Goal: Find specific page/section: Find specific page/section

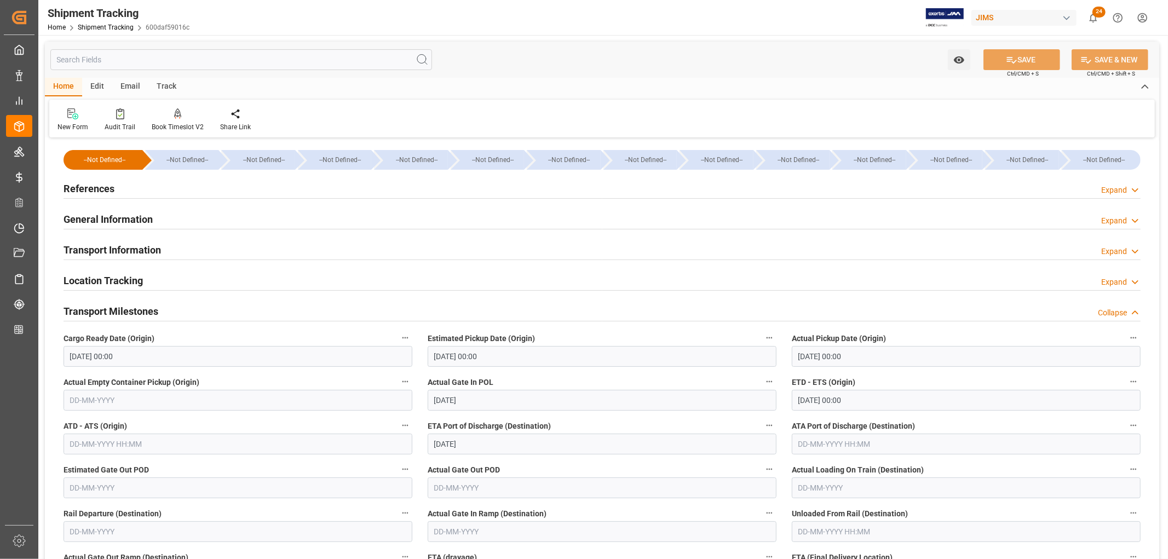
scroll to position [122, 0]
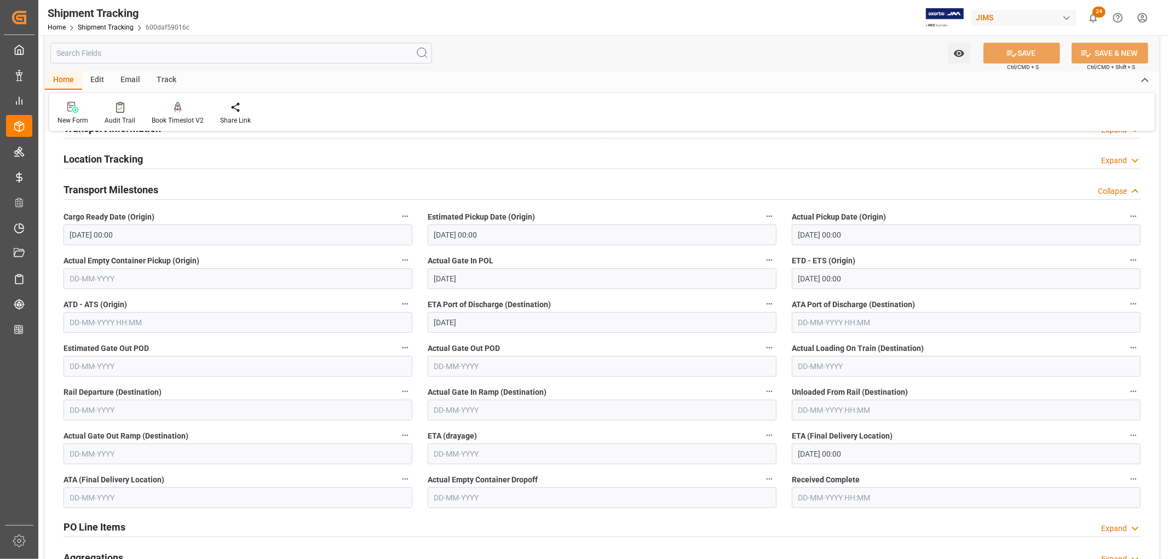
click at [122, 193] on h2 "Transport Milestones" at bounding box center [111, 189] width 95 height 15
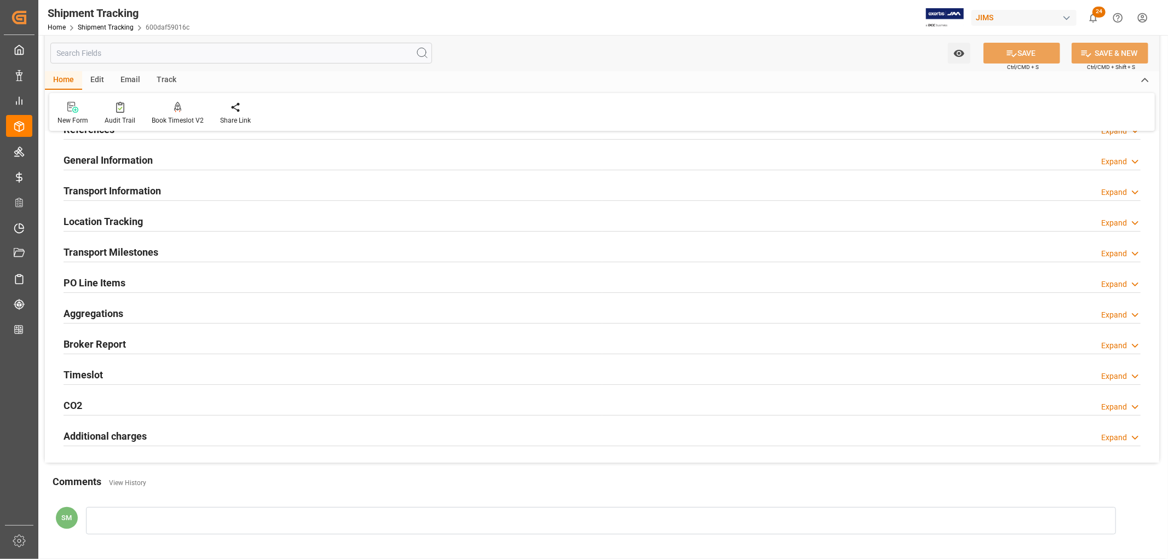
scroll to position [0, 0]
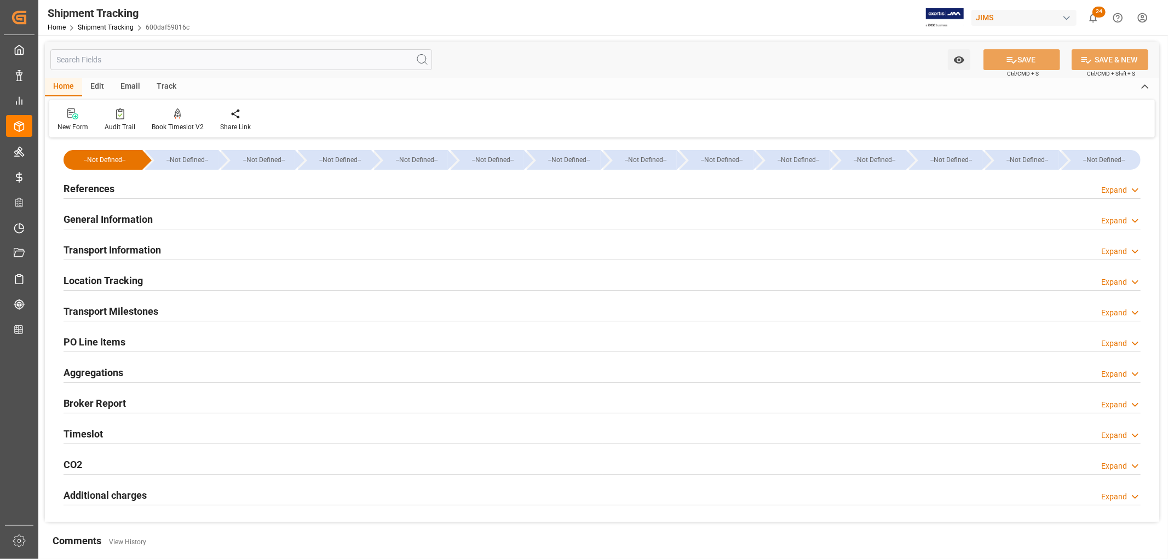
click at [90, 369] on h2 "Aggregations" at bounding box center [94, 372] width 60 height 15
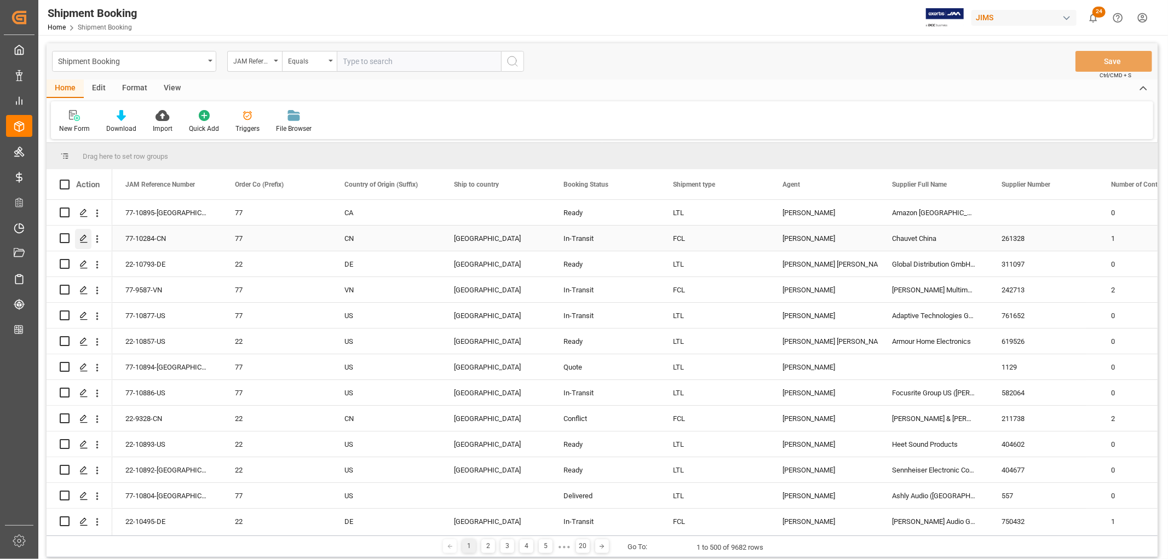
click at [84, 239] on icon "Press SPACE to select this row." at bounding box center [83, 238] width 9 height 9
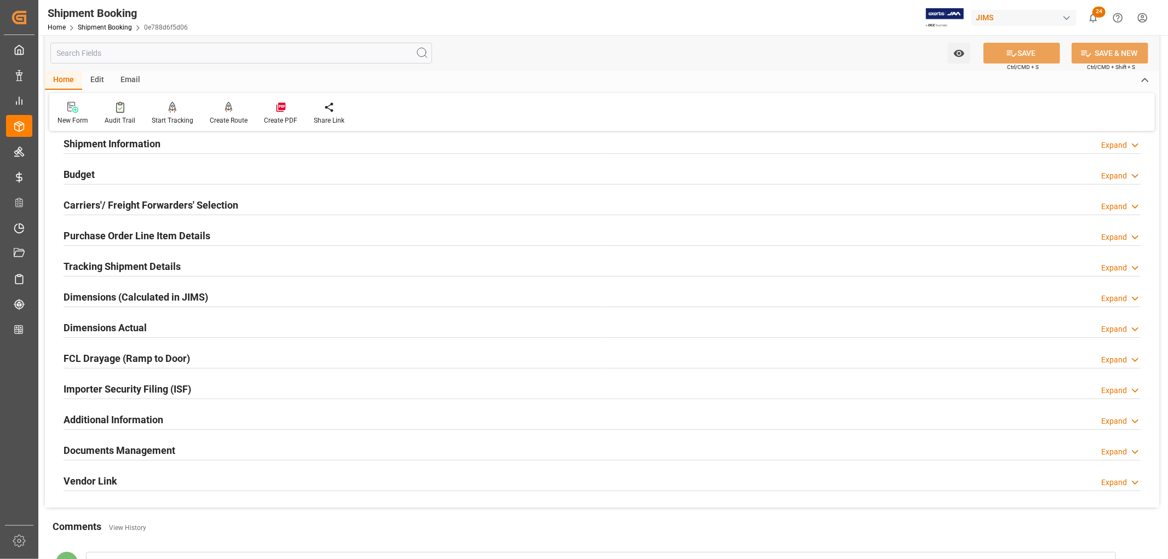
scroll to position [122, 0]
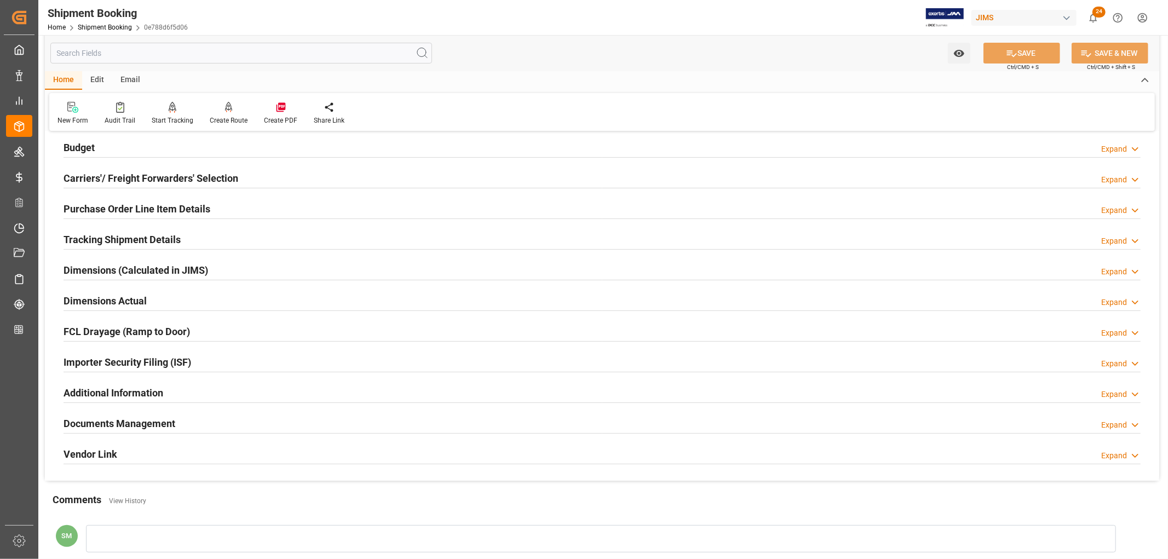
click at [130, 299] on h2 "Dimensions Actual" at bounding box center [105, 301] width 83 height 15
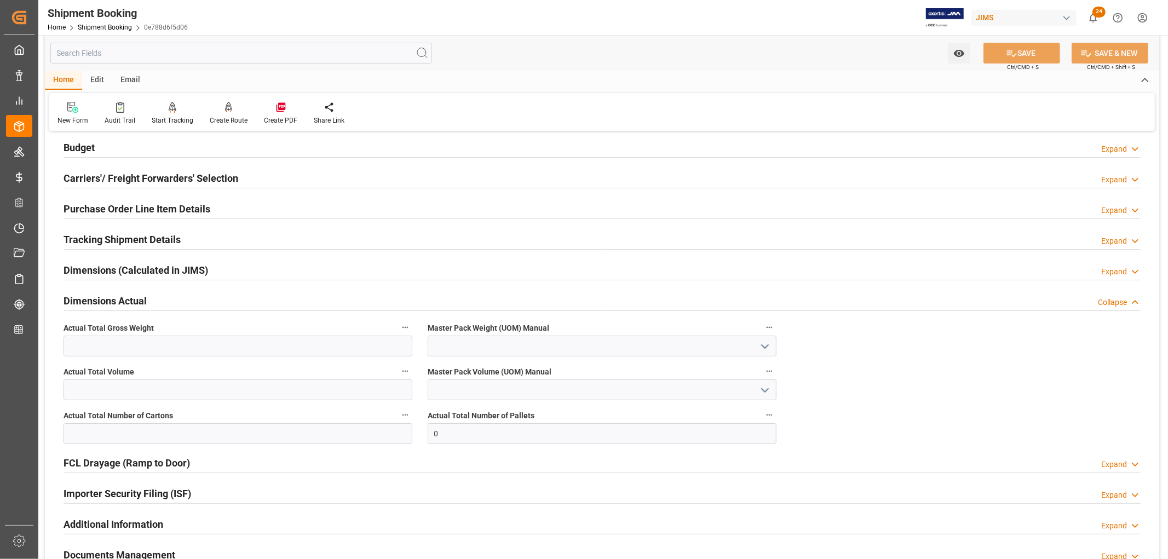
scroll to position [182, 0]
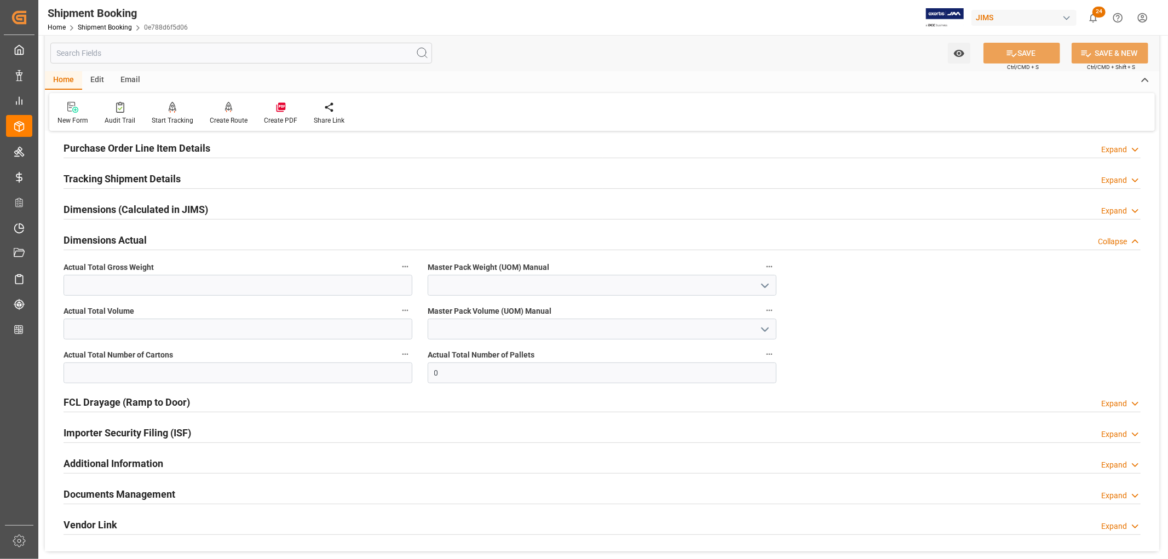
click at [126, 240] on h2 "Dimensions Actual" at bounding box center [105, 240] width 83 height 15
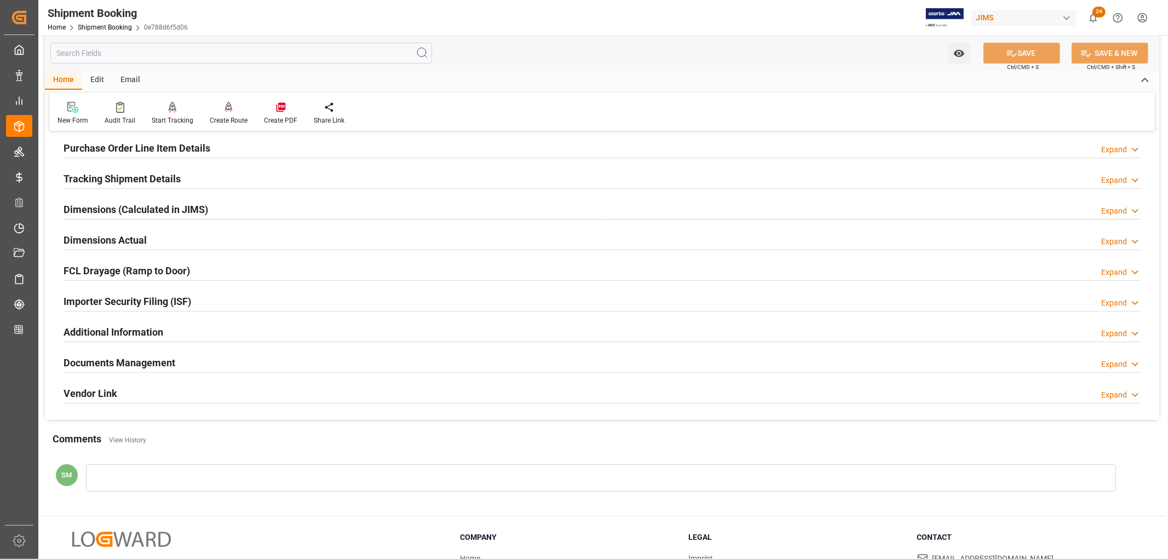
click at [129, 242] on h2 "Dimensions Actual" at bounding box center [105, 240] width 83 height 15
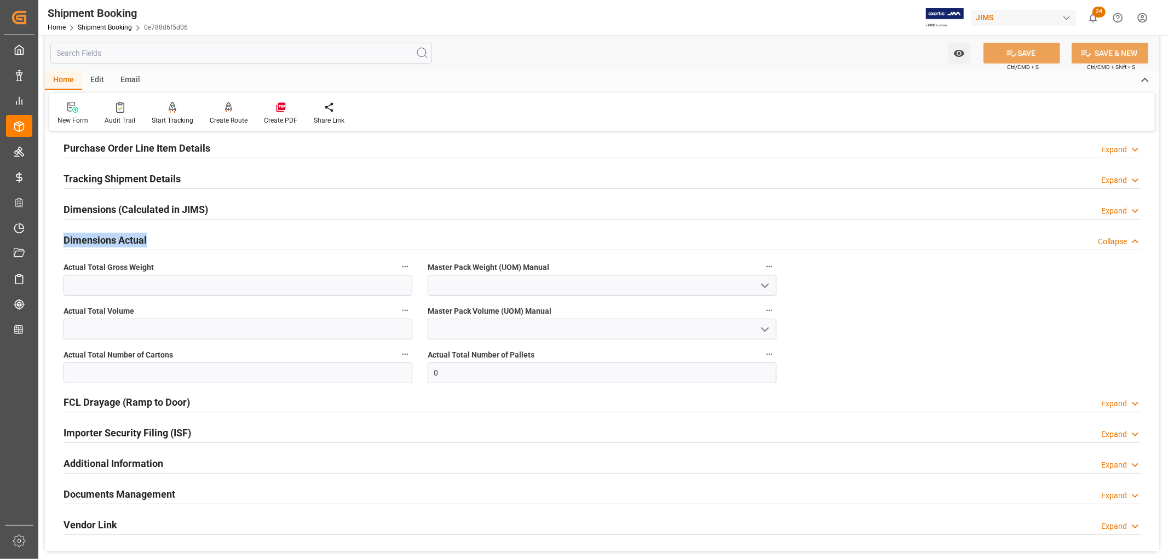
drag, startPoint x: 124, startPoint y: 241, endPoint x: 59, endPoint y: 242, distance: 65.2
click at [59, 242] on div "Dimensions Actual Collapse" at bounding box center [602, 240] width 1093 height 31
copy h2 "Dimensions Actual"
click at [128, 239] on h2 "Dimensions Actual" at bounding box center [105, 240] width 83 height 15
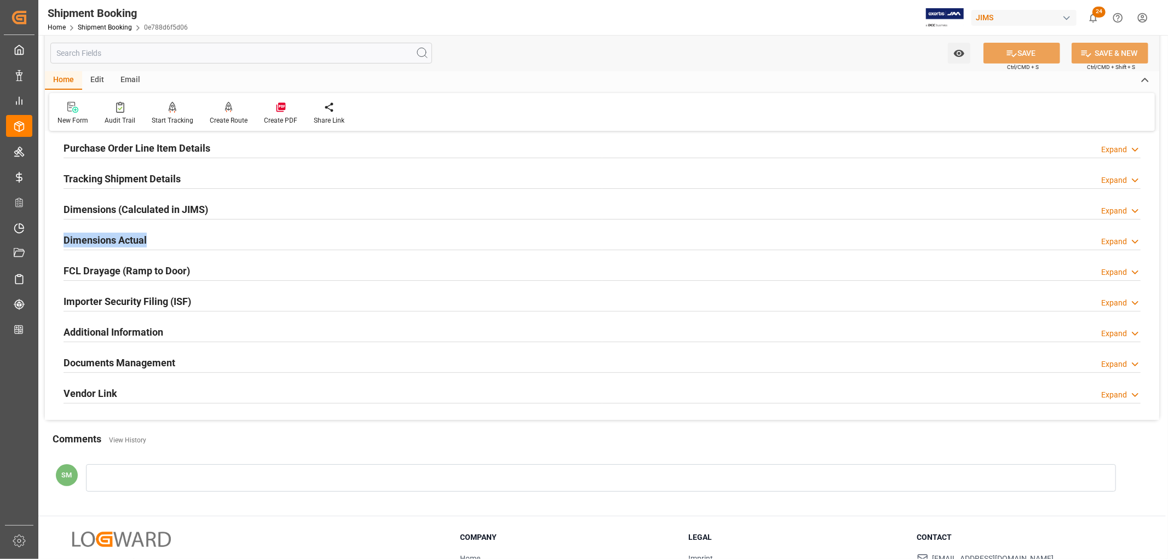
click at [100, 241] on h2 "Dimensions Actual" at bounding box center [105, 240] width 83 height 15
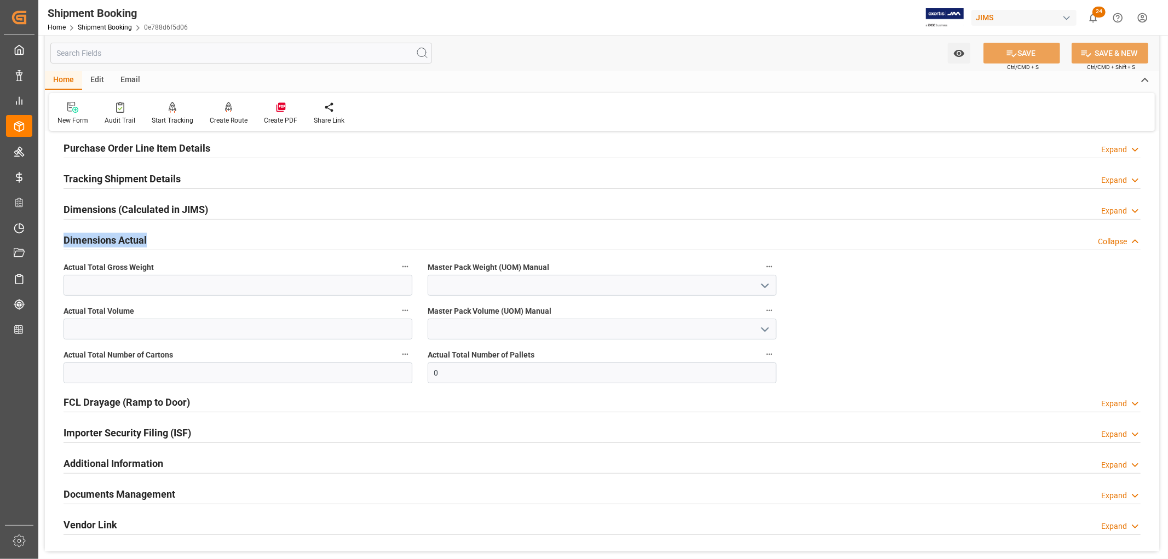
drag, startPoint x: 154, startPoint y: 244, endPoint x: 62, endPoint y: 243, distance: 92.0
click at [62, 243] on div "Dimensions Actual Collapse" at bounding box center [602, 240] width 1093 height 31
copy h2 "Dimensions Actual"
